Goal: Task Accomplishment & Management: Manage account settings

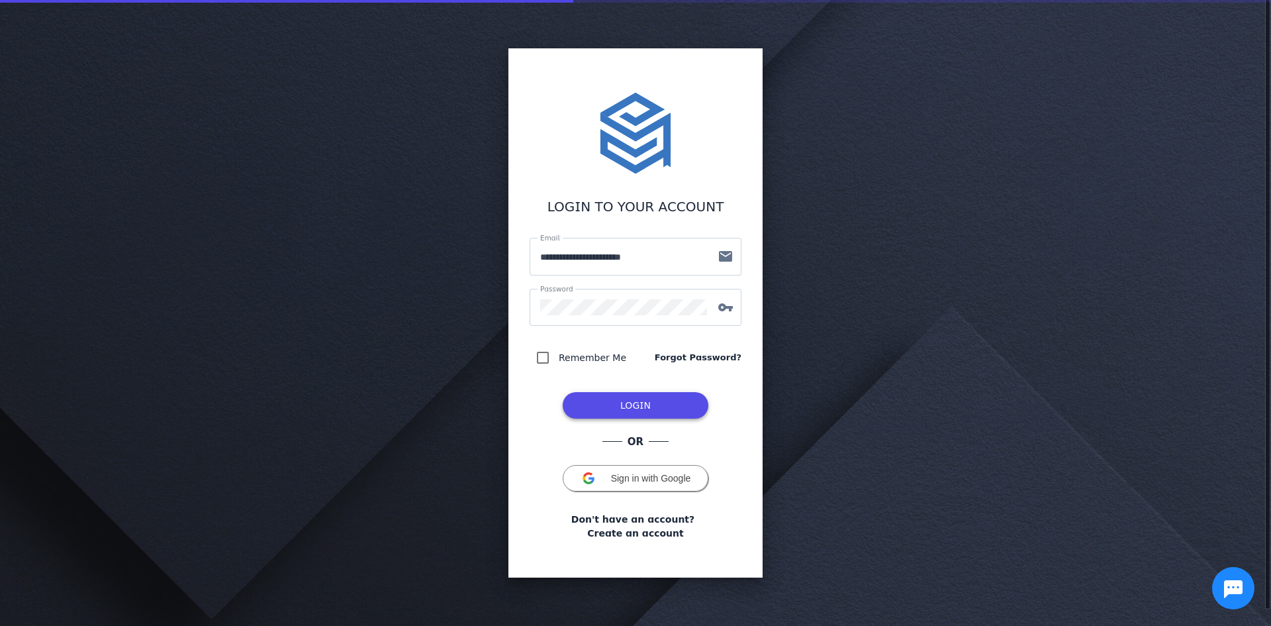
click at [628, 407] on span "LOGIN" at bounding box center [635, 405] width 30 height 11
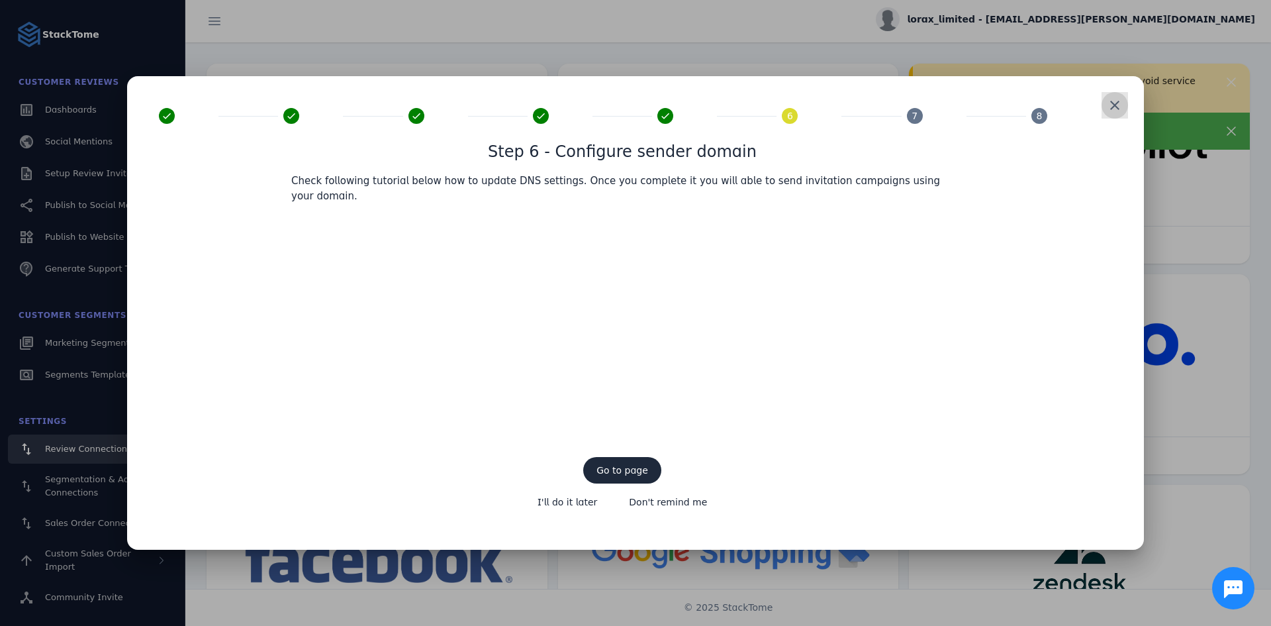
click at [1111, 110] on span at bounding box center [1115, 105] width 32 height 32
